Goal: Task Accomplishment & Management: Complete application form

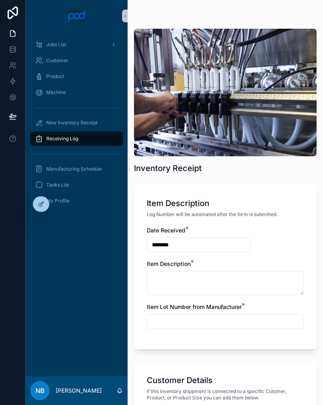
scroll to position [394, 0]
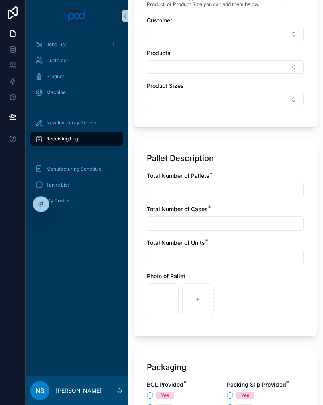
click at [207, 307] on div "scrollable content" at bounding box center [198, 300] width 32 height 32
type input "**********"
click at [237, 294] on div "scrollable content" at bounding box center [233, 300] width 32 height 32
type input "**********"
click at [271, 290] on div "scrollable content" at bounding box center [268, 300] width 32 height 32
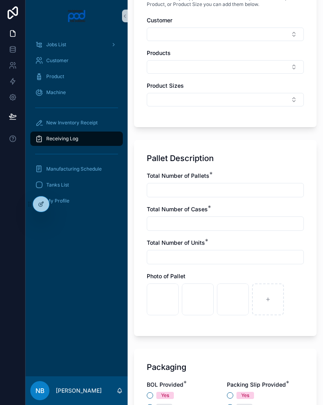
type input "**********"
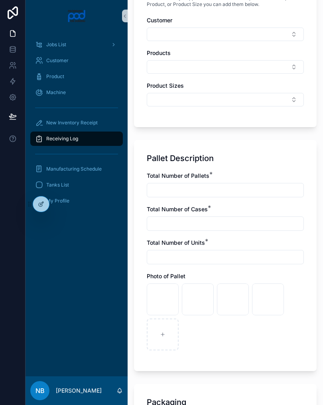
click at [165, 338] on div "scrollable content" at bounding box center [163, 335] width 32 height 32
type input "**********"
click at [196, 332] on div "scrollable content" at bounding box center [198, 335] width 32 height 32
type input "**********"
click at [237, 331] on div "scrollable content" at bounding box center [233, 335] width 32 height 32
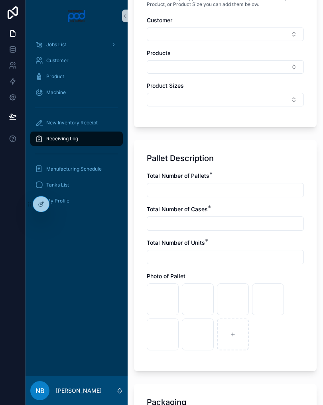
type input "**********"
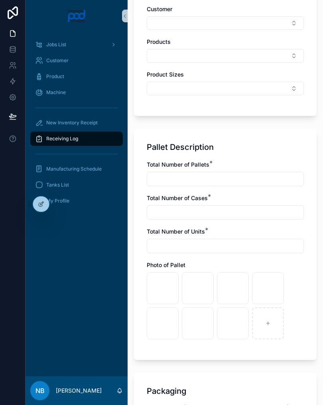
scroll to position [407, 0]
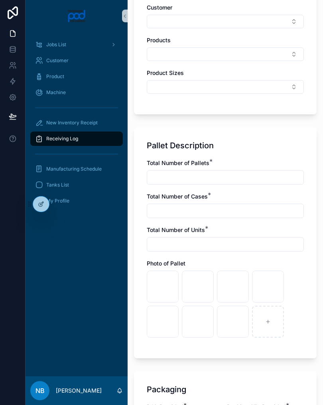
click at [207, 174] on input "scrollable content" at bounding box center [225, 177] width 156 height 11
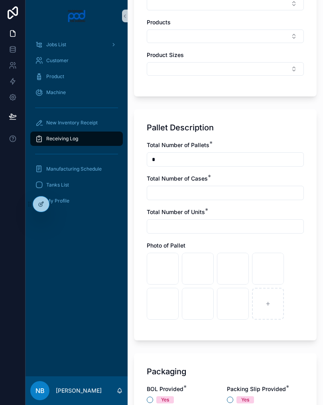
scroll to position [428, 0]
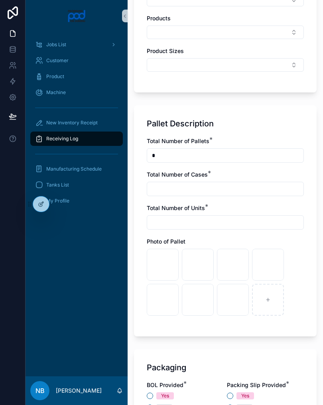
type input "*"
click at [207, 189] on input "scrollable content" at bounding box center [225, 189] width 156 height 11
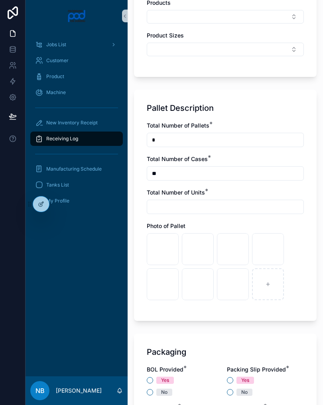
type input "**"
click at [208, 208] on input "scrollable content" at bounding box center [225, 206] width 156 height 11
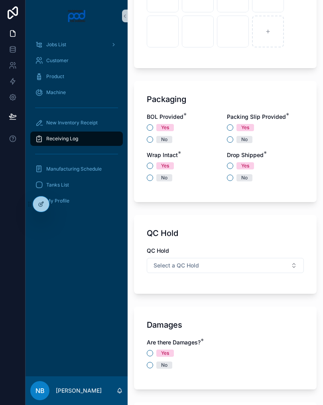
scroll to position [715, 0]
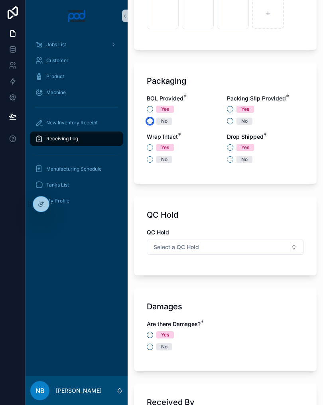
click at [152, 120] on button "No" at bounding box center [150, 121] width 6 height 6
click at [232, 119] on button "No" at bounding box center [230, 121] width 6 height 6
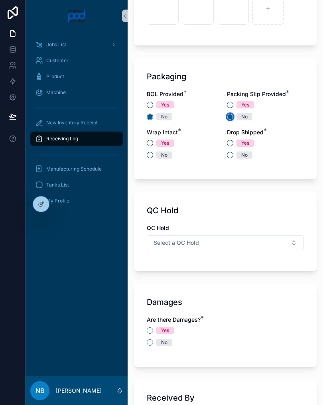
scroll to position [720, 0]
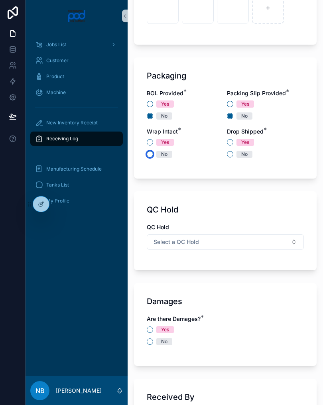
click at [152, 154] on button "No" at bounding box center [150, 154] width 6 height 6
click at [233, 154] on button "No" at bounding box center [230, 154] width 6 height 6
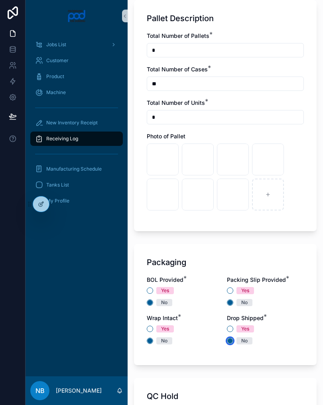
scroll to position [515, 0]
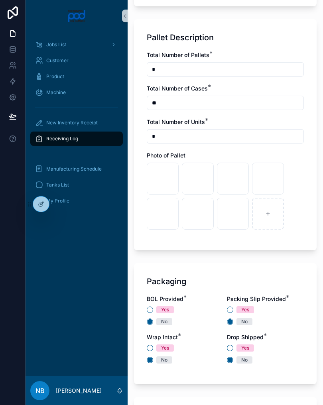
click at [186, 139] on input "*" at bounding box center [225, 136] width 156 height 11
click at [197, 132] on input "**" at bounding box center [225, 136] width 156 height 11
click at [171, 139] on input "**" at bounding box center [225, 136] width 156 height 11
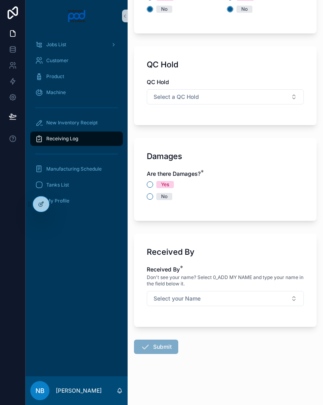
scroll to position [866, 0]
type input "*"
click at [151, 197] on button "No" at bounding box center [150, 196] width 6 height 6
click at [270, 94] on button "Select a QC Hold" at bounding box center [225, 96] width 157 height 15
click at [191, 131] on div "Hold" at bounding box center [225, 129] width 153 height 12
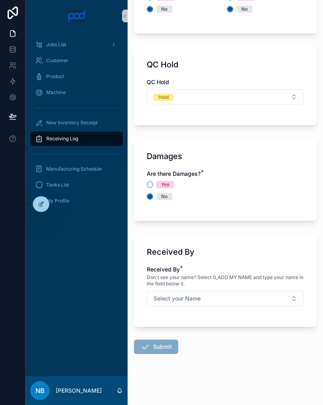
click at [285, 300] on button "Select your Name" at bounding box center [225, 298] width 157 height 15
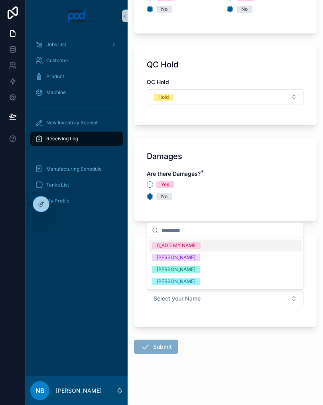
click at [226, 269] on div "[PERSON_NAME]" at bounding box center [225, 270] width 153 height 12
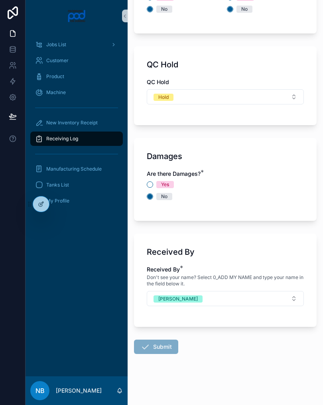
click at [292, 97] on button "Hold" at bounding box center [225, 96] width 157 height 15
click at [185, 165] on div "N/A" at bounding box center [225, 165] width 153 height 12
click at [292, 87] on div "QC Hold N/A" at bounding box center [225, 91] width 157 height 26
click at [293, 94] on button "N/A" at bounding box center [225, 96] width 157 height 15
click at [203, 156] on div "Approved" at bounding box center [225, 153] width 153 height 12
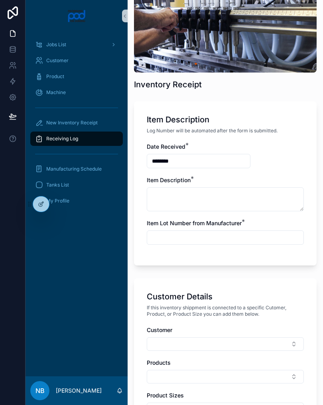
scroll to position [80, 0]
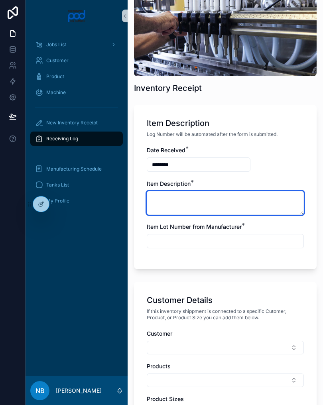
click at [215, 205] on textarea "scrollable content" at bounding box center [225, 203] width 157 height 24
click at [191, 198] on textarea "**********" at bounding box center [225, 203] width 157 height 24
click at [249, 201] on textarea "**********" at bounding box center [225, 203] width 157 height 24
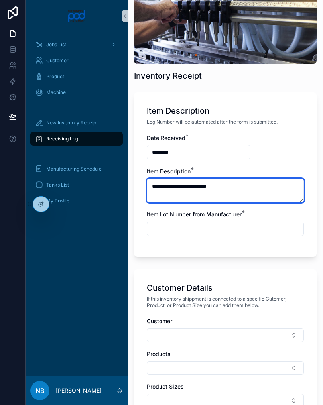
scroll to position [95, 0]
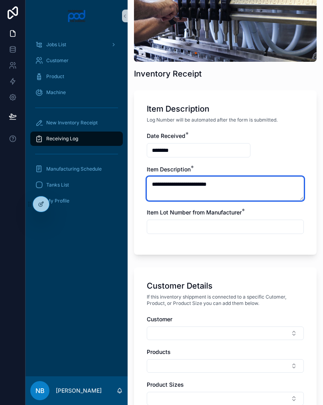
type textarea "**********"
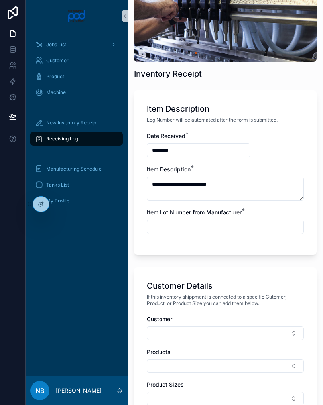
click at [205, 223] on input "scrollable content" at bounding box center [225, 226] width 156 height 11
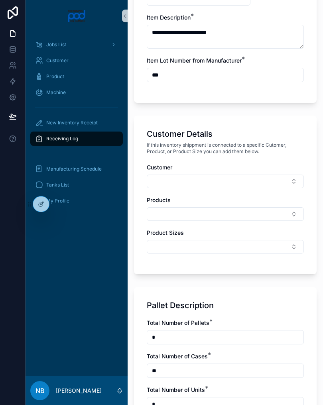
type input "***"
click at [228, 180] on button "Select Button" at bounding box center [225, 182] width 157 height 14
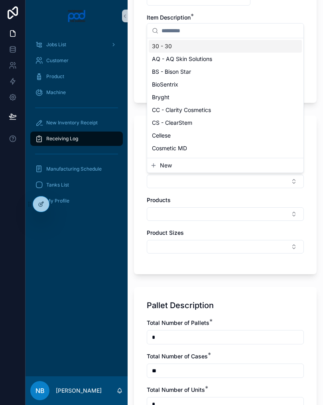
click at [287, 236] on div "Product Sizes" at bounding box center [225, 233] width 157 height 8
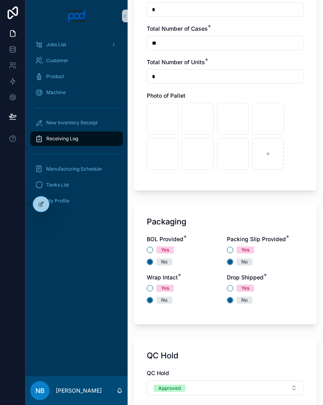
scroll to position [565, 0]
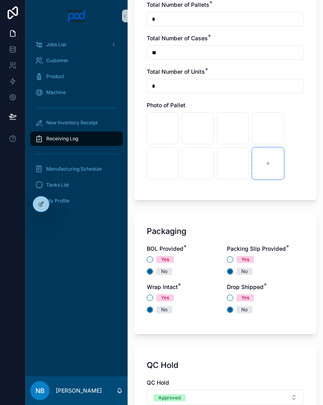
click at [276, 167] on div "scrollable content" at bounding box center [268, 164] width 32 height 32
type input "**********"
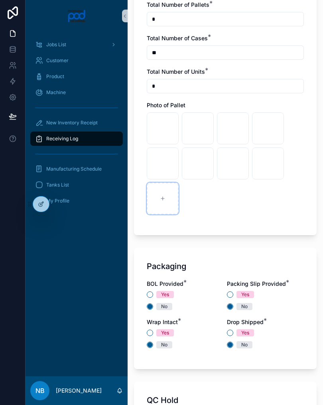
click at [169, 193] on div "scrollable content" at bounding box center [163, 199] width 32 height 32
type input "**********"
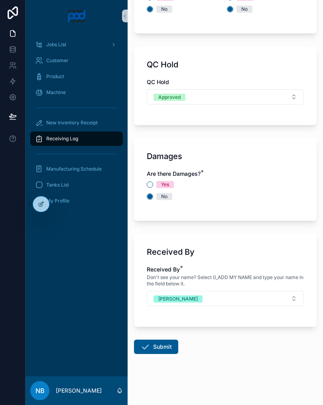
scroll to position [901, 0]
click at [163, 344] on button "Submit" at bounding box center [156, 347] width 44 height 14
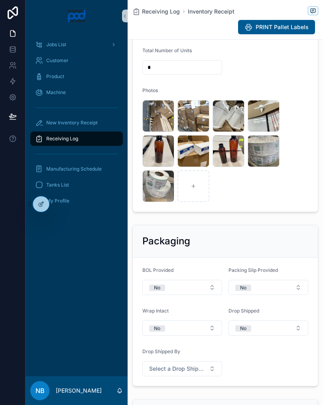
scroll to position [343, 0]
click at [85, 137] on div "Receiving Log" at bounding box center [76, 138] width 83 height 13
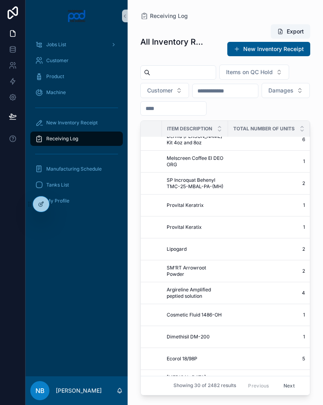
scroll to position [10, 283]
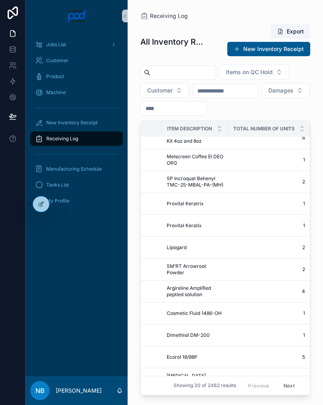
click at [215, 276] on span "SM’RT Arrowroot Powder" at bounding box center [195, 269] width 57 height 13
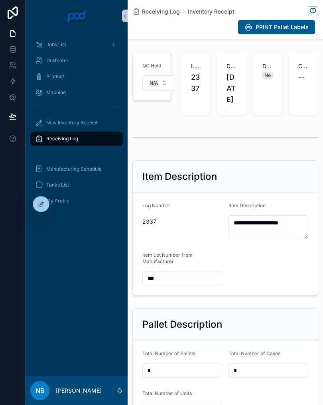
click at [220, 265] on label "Item Lot Number from Manufacturer" at bounding box center [182, 258] width 80 height 13
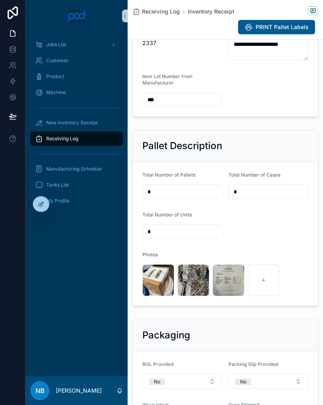
scroll to position [226, 0]
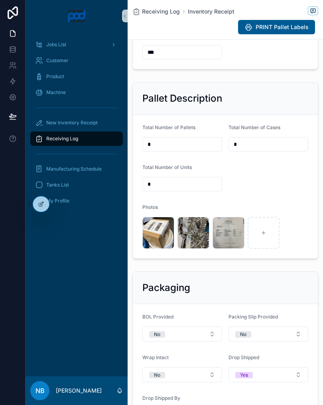
click at [0, 0] on div "image .jpg" at bounding box center [0, 0] width 0 height 0
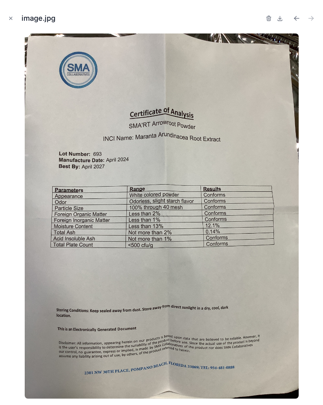
click at [227, 251] on div at bounding box center [161, 216] width 310 height 365
click at [7, 17] on button "Close modal" at bounding box center [10, 18] width 9 height 9
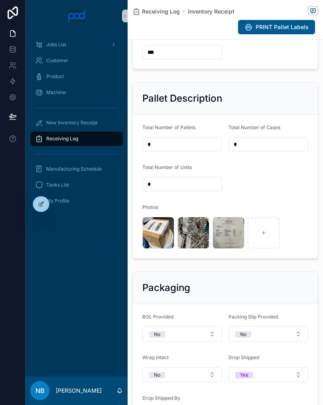
click at [8, 11] on icon at bounding box center [13, 12] width 10 height 13
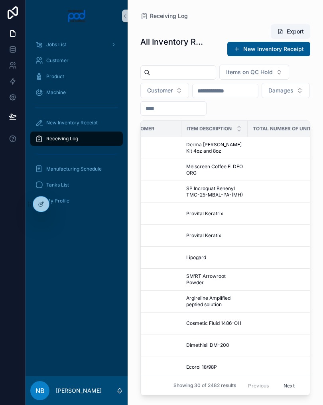
scroll to position [0, 263]
click at [212, 302] on span "Argireline Amplified peptied solution" at bounding box center [214, 301] width 57 height 13
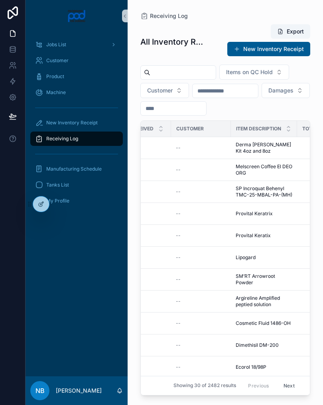
scroll to position [0, 215]
click at [260, 282] on span "SM’RT Arrowroot Powder" at bounding box center [263, 279] width 57 height 13
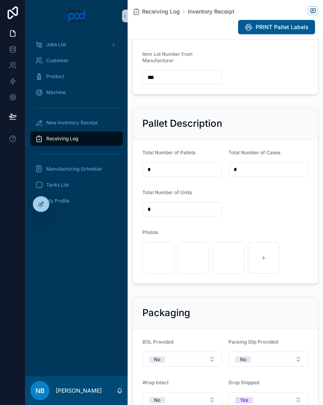
scroll to position [219, 0]
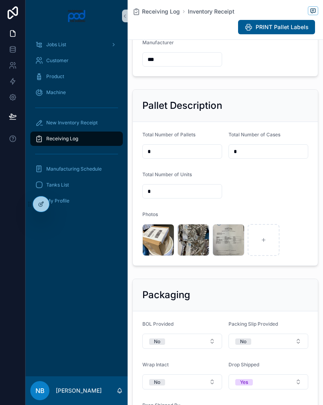
click at [160, 253] on div "image .jpg" at bounding box center [158, 240] width 32 height 32
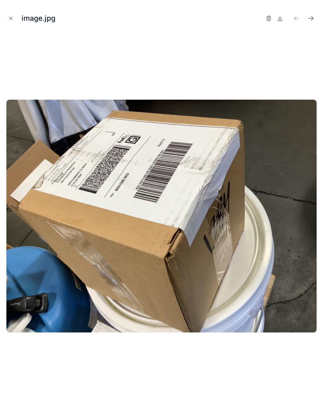
click at [11, 18] on icon "Close modal" at bounding box center [11, 18] width 3 height 3
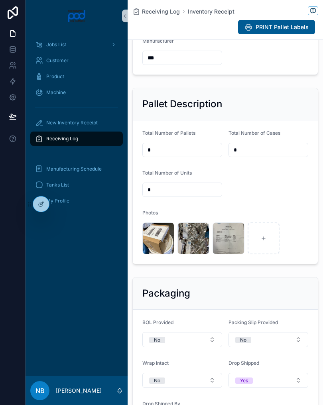
scroll to position [221, 0]
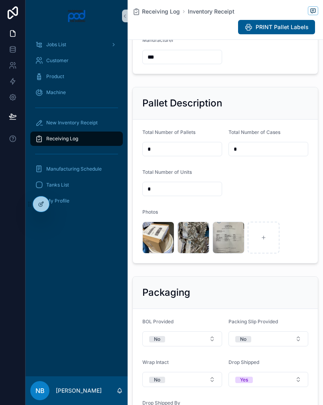
click at [85, 134] on div "Receiving Log" at bounding box center [76, 138] width 83 height 13
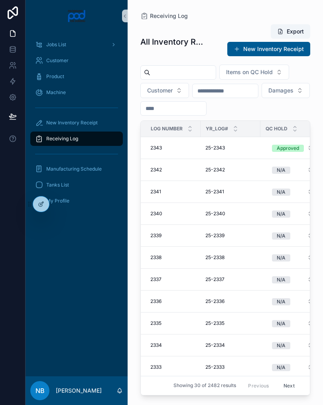
click at [195, 78] on input "text" at bounding box center [182, 72] width 65 height 11
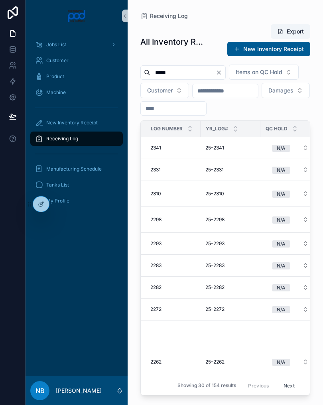
type input "*****"
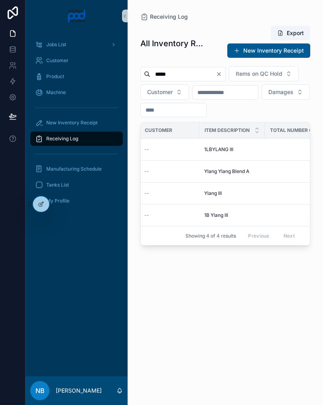
scroll to position [0, 251]
click at [224, 153] on div "1LBYLANG III 1LBYLANG III" at bounding box center [222, 149] width 56 height 6
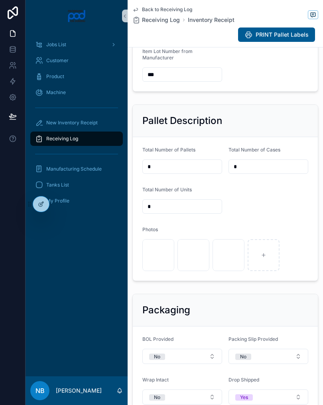
scroll to position [211, 0]
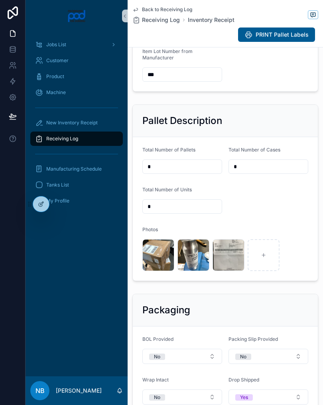
click at [193, 268] on div "image .jpg" at bounding box center [194, 255] width 32 height 32
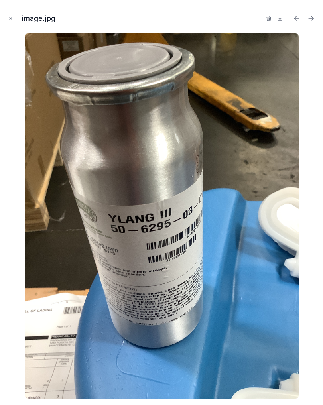
click at [13, 22] on button "Close modal" at bounding box center [10, 18] width 9 height 9
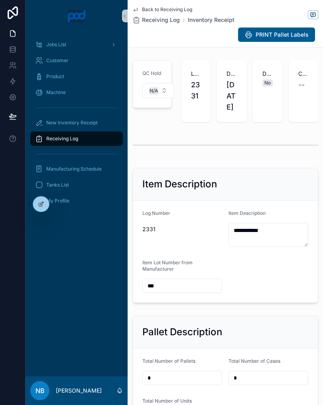
click at [82, 142] on div "Receiving Log" at bounding box center [76, 138] width 83 height 13
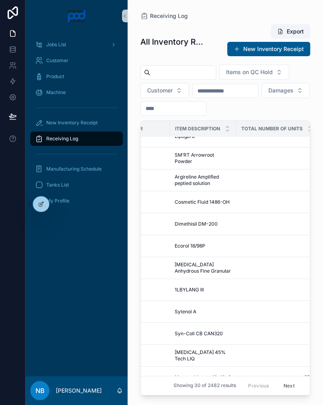
scroll to position [130, 277]
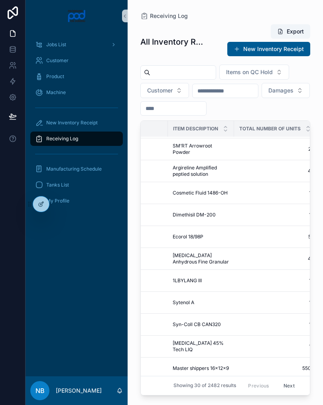
click at [223, 262] on span "[MEDICAL_DATA] Anhydrous Fine Granular" at bounding box center [201, 259] width 57 height 13
